Goal: Check status: Check status

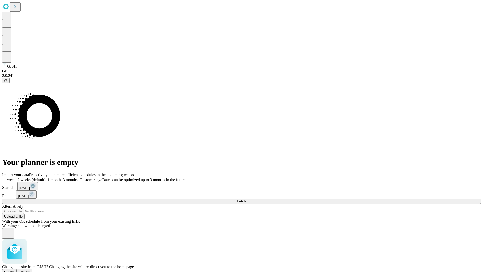
click at [30, 270] on span "Confirm" at bounding box center [25, 272] width 12 height 4
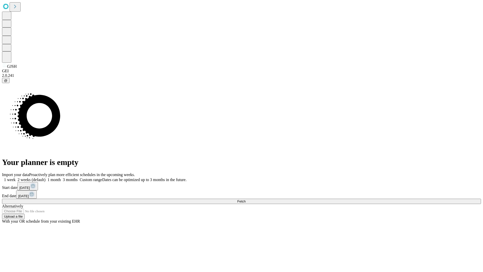
click at [16, 178] on label "1 week" at bounding box center [9, 180] width 14 height 4
click at [246, 199] on span "Fetch" at bounding box center [241, 201] width 8 height 4
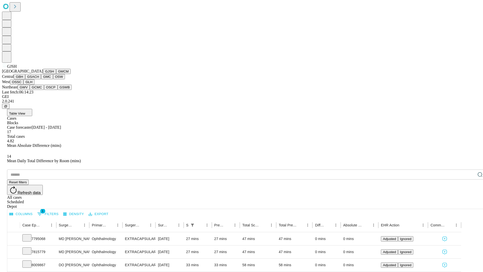
click at [56, 74] on button "GMCM" at bounding box center [63, 71] width 15 height 5
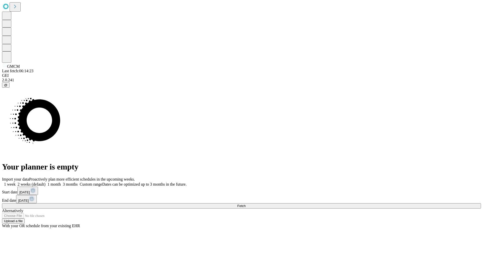
click at [16, 182] on label "1 week" at bounding box center [9, 184] width 14 height 4
click at [246, 204] on span "Fetch" at bounding box center [241, 206] width 8 height 4
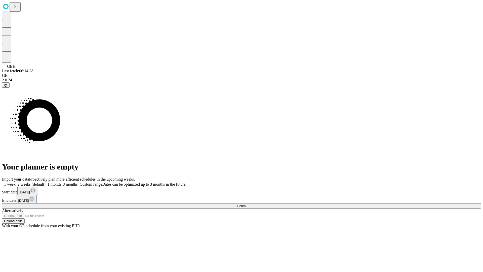
click at [16, 182] on label "1 week" at bounding box center [9, 184] width 14 height 4
click at [246, 204] on span "Fetch" at bounding box center [241, 206] width 8 height 4
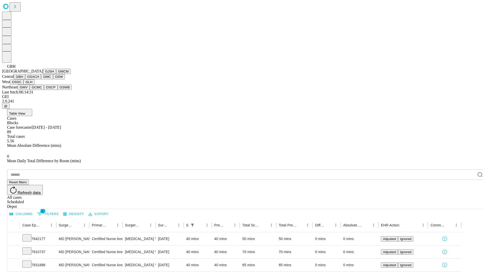
click at [39, 79] on button "GSACH" at bounding box center [33, 76] width 16 height 5
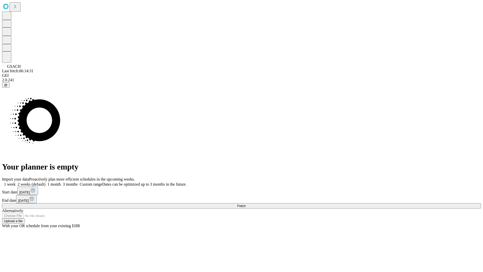
click at [16, 182] on label "1 week" at bounding box center [9, 184] width 14 height 4
click at [246, 204] on span "Fetch" at bounding box center [241, 206] width 8 height 4
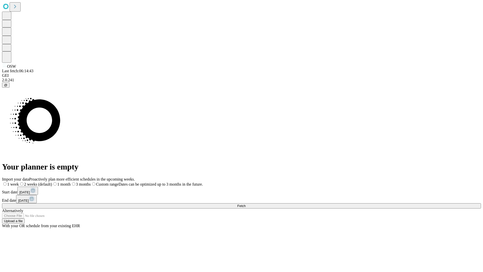
click at [19, 182] on label "1 week" at bounding box center [10, 184] width 17 height 4
click at [246, 204] on span "Fetch" at bounding box center [241, 206] width 8 height 4
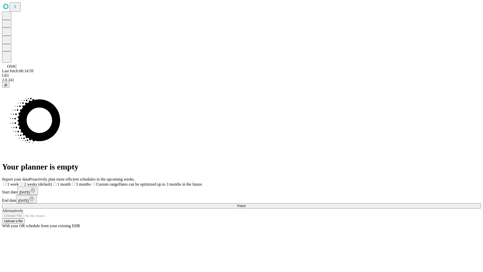
click at [246, 204] on span "Fetch" at bounding box center [241, 206] width 8 height 4
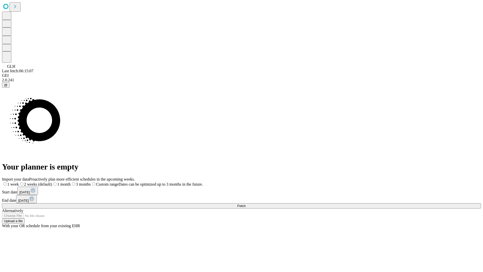
click at [19, 182] on label "1 week" at bounding box center [10, 184] width 17 height 4
click at [246, 204] on span "Fetch" at bounding box center [241, 206] width 8 height 4
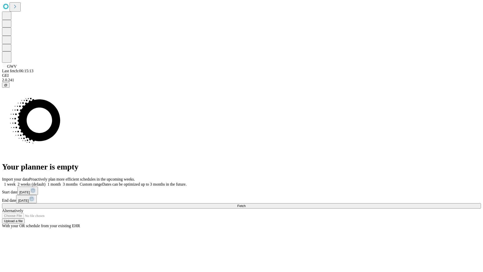
click at [16, 182] on label "1 week" at bounding box center [9, 184] width 14 height 4
click at [246, 204] on span "Fetch" at bounding box center [241, 206] width 8 height 4
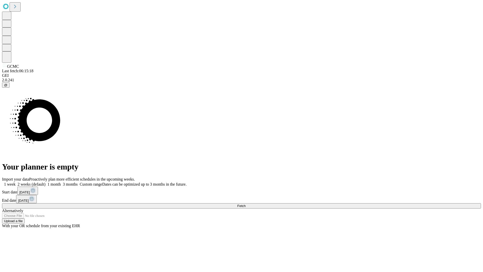
click at [16, 182] on label "1 week" at bounding box center [9, 184] width 14 height 4
click at [246, 204] on span "Fetch" at bounding box center [241, 206] width 8 height 4
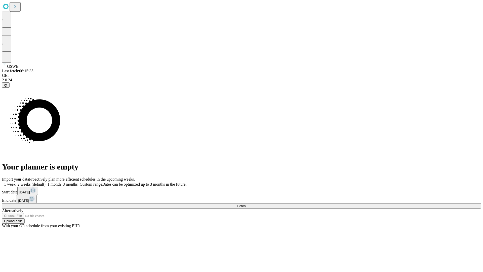
click at [16, 182] on label "1 week" at bounding box center [9, 184] width 14 height 4
click at [246, 204] on span "Fetch" at bounding box center [241, 206] width 8 height 4
